Goal: Find specific page/section: Find specific page/section

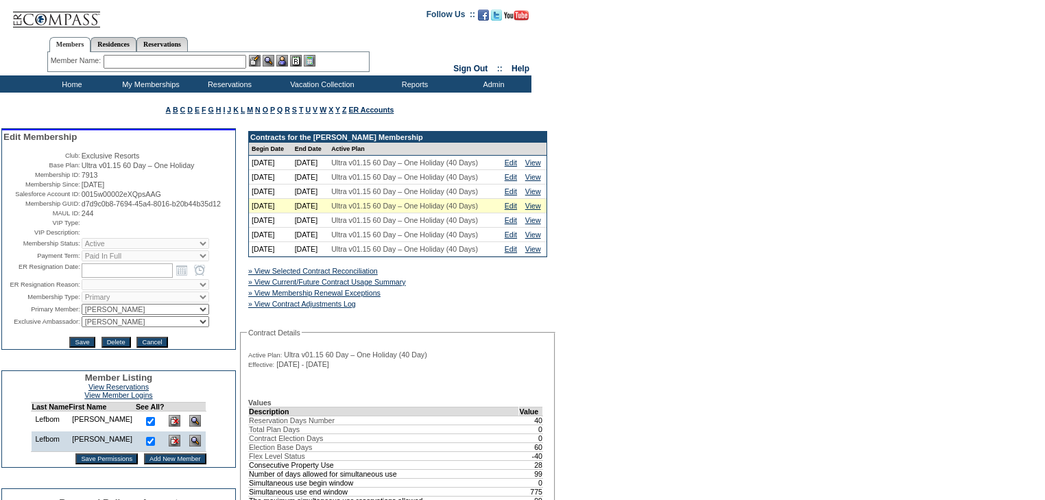
click at [157, 62] on input "text" at bounding box center [175, 62] width 143 height 14
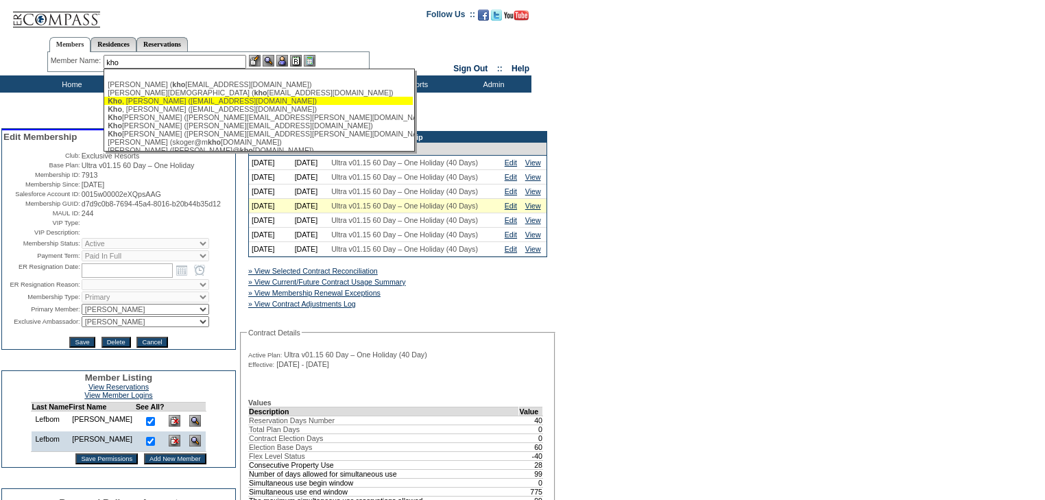
click at [173, 101] on div "[PERSON_NAME] ([EMAIL_ADDRESS][DOMAIN_NAME])" at bounding box center [259, 101] width 302 height 8
type input "[PERSON_NAME] ([EMAIL_ADDRESS][DOMAIN_NAME])"
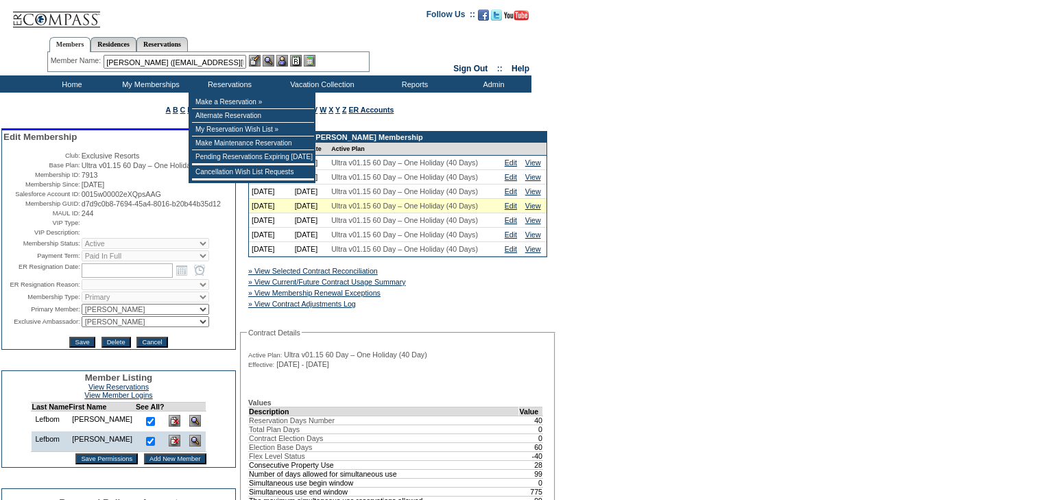
click at [283, 58] on img at bounding box center [282, 61] width 12 height 12
click at [272, 58] on img at bounding box center [269, 61] width 12 height 12
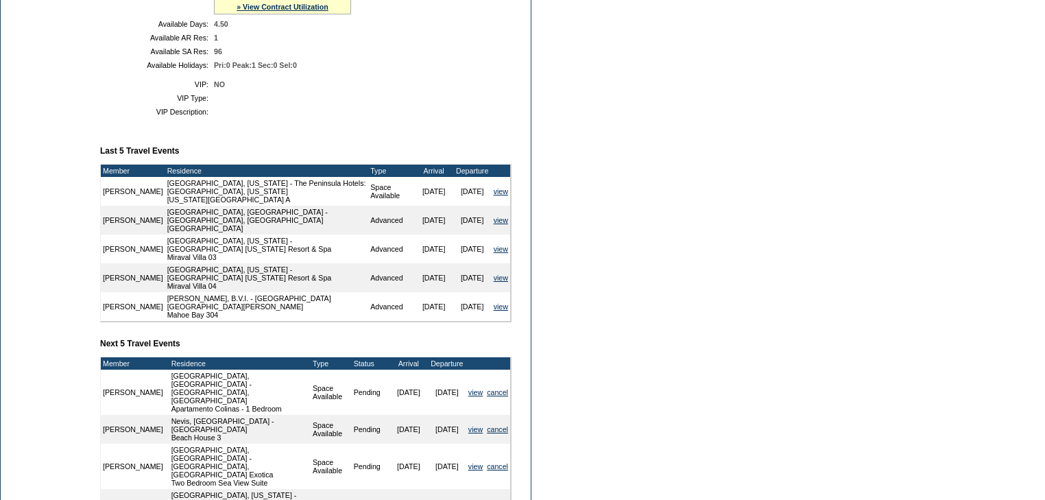
scroll to position [539, 0]
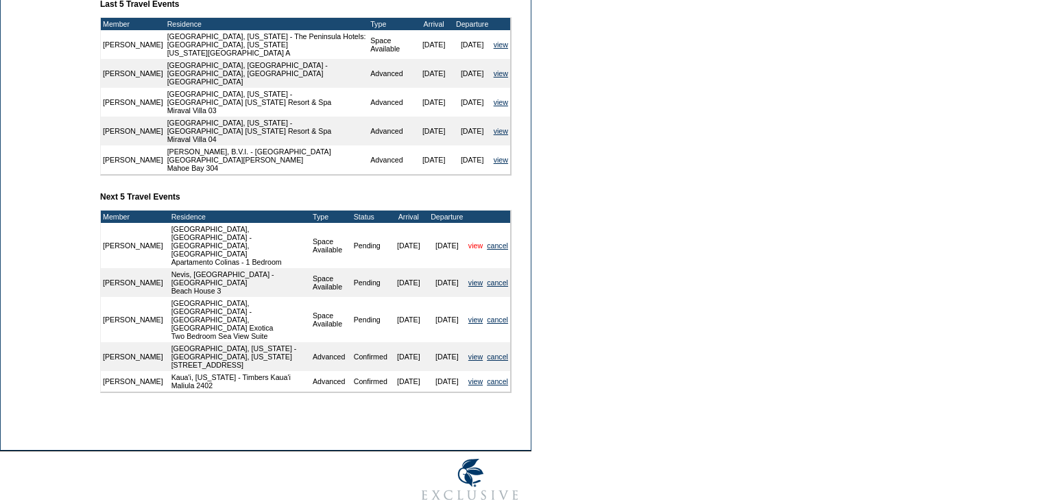
click at [474, 241] on link "view" at bounding box center [475, 245] width 14 height 8
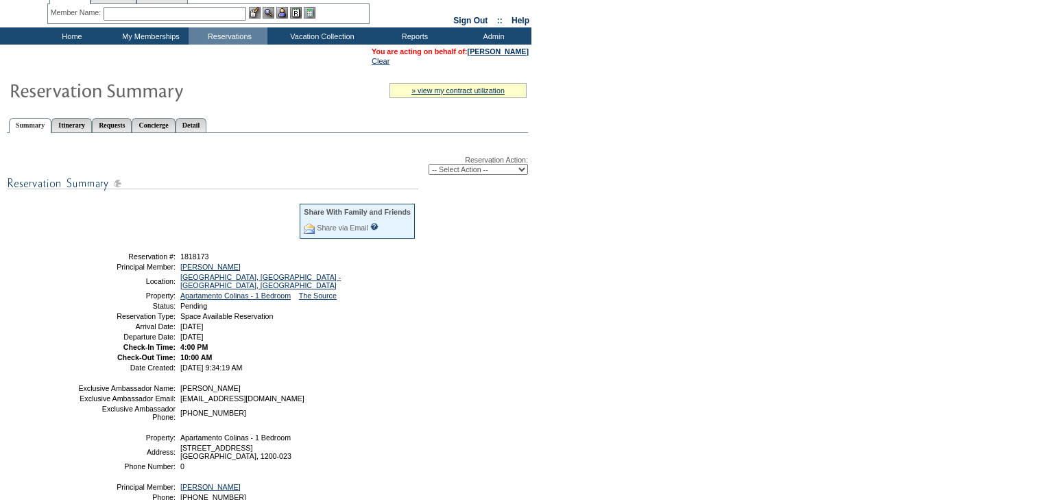
scroll to position [55, 0]
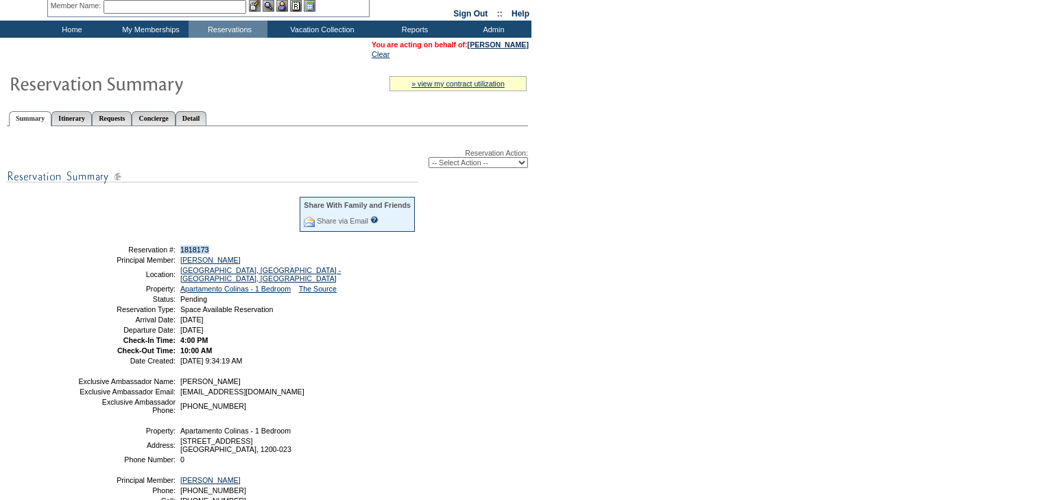
drag, startPoint x: 217, startPoint y: 247, endPoint x: 178, endPoint y: 250, distance: 38.5
click at [178, 250] on td "1818173" at bounding box center [297, 249] width 239 height 8
copy span "1818173"
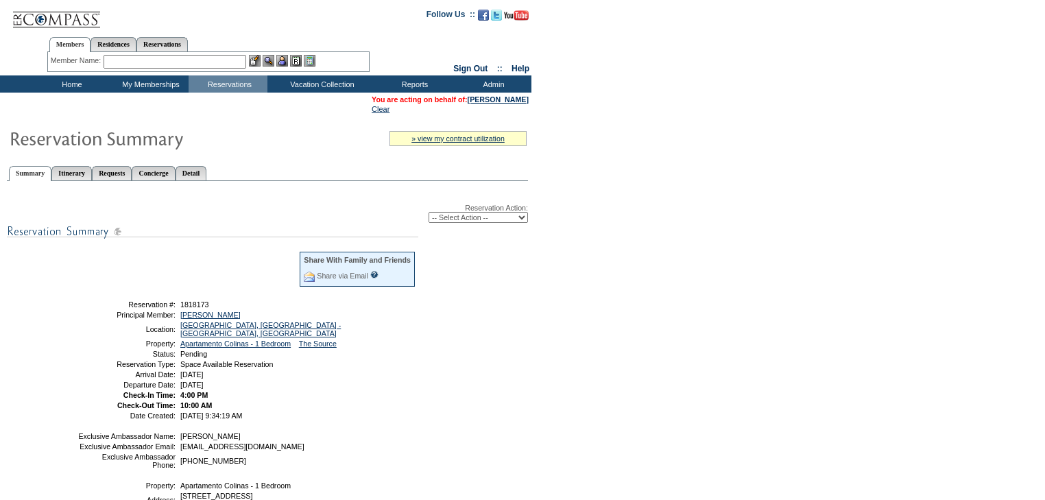
click at [82, 83] on td "Home" at bounding box center [70, 83] width 79 height 17
